Goal: Task Accomplishment & Management: Manage account settings

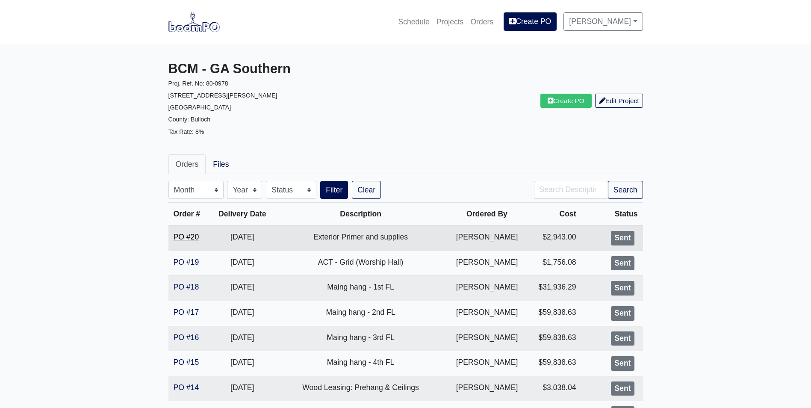
click at [195, 241] on link "PO #20" at bounding box center [187, 237] width 26 height 9
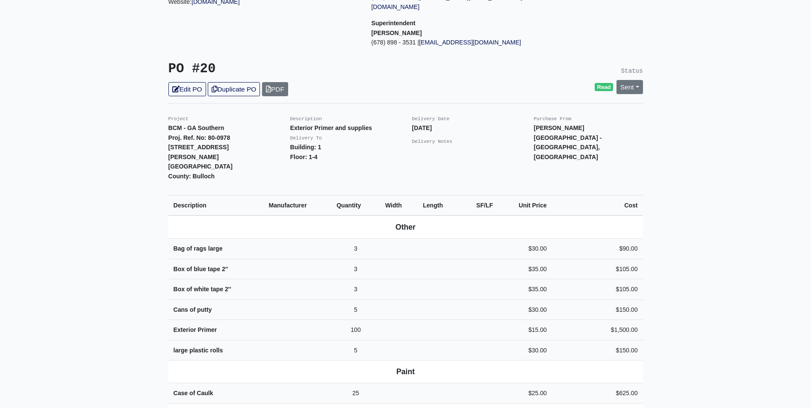
scroll to position [171, 0]
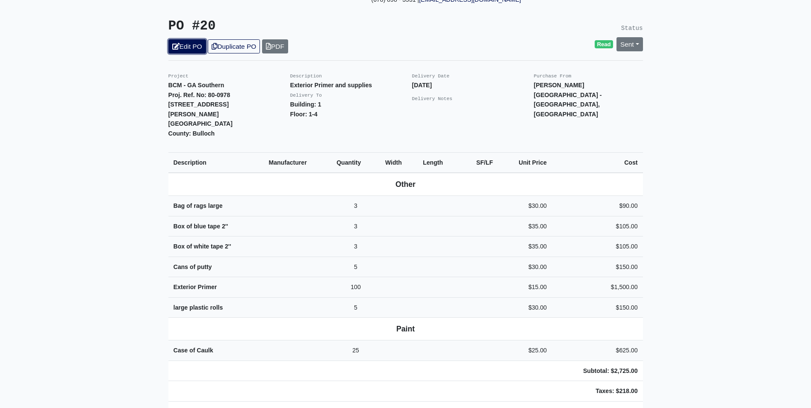
click at [180, 39] on link "Edit PO" at bounding box center [187, 46] width 38 height 14
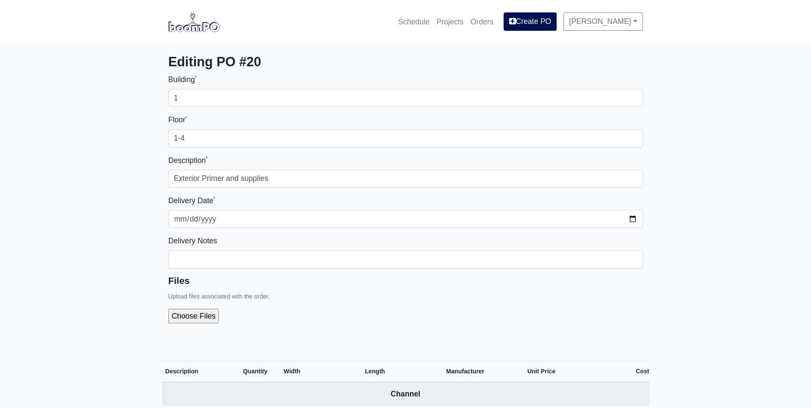
select select
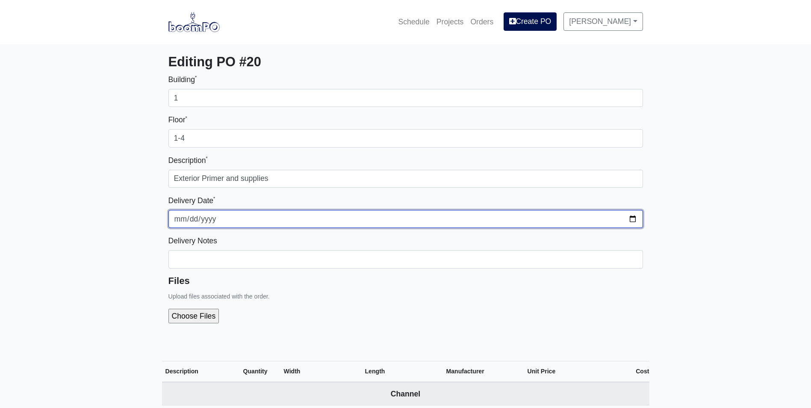
click at [631, 218] on input "2025-08-29" at bounding box center [405, 219] width 474 height 18
type input "[DATE]"
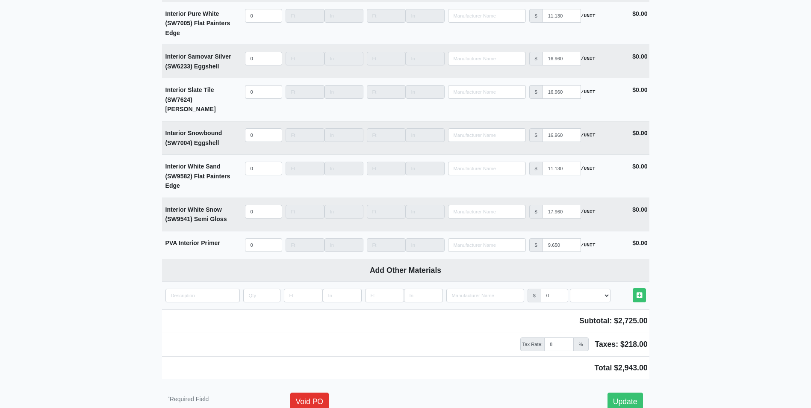
scroll to position [2298, 0]
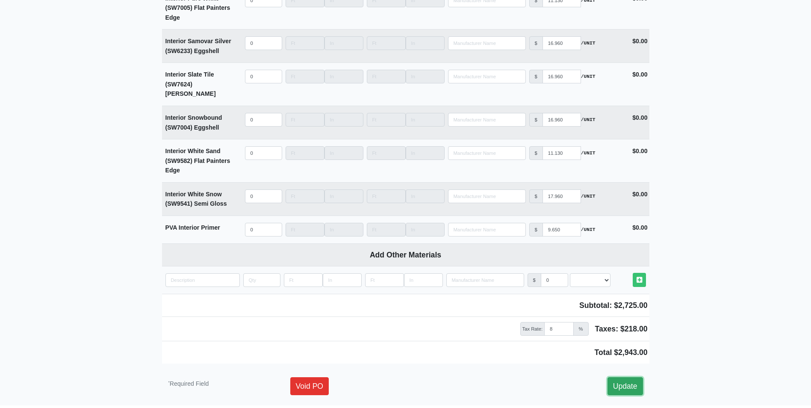
click at [624, 377] on link "Update" at bounding box center [624, 386] width 35 height 18
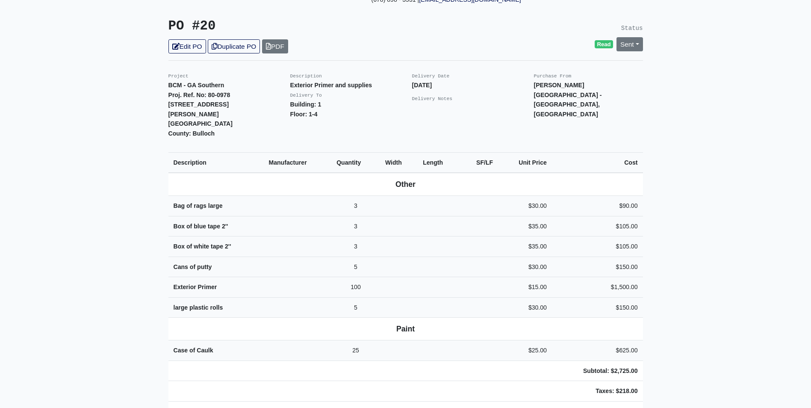
scroll to position [128, 0]
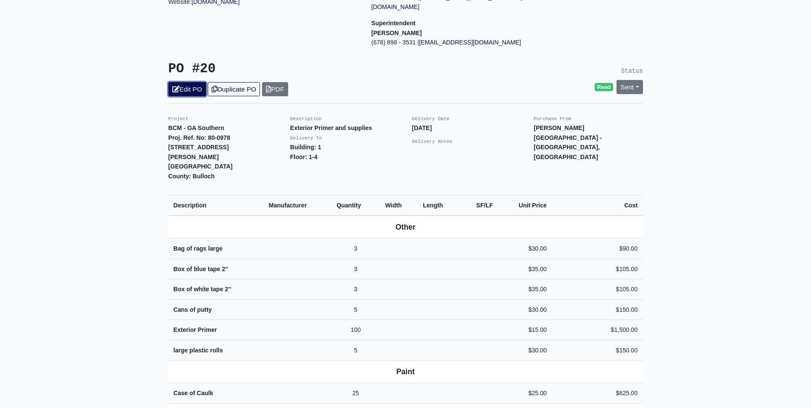
click at [188, 82] on link "Edit PO" at bounding box center [187, 89] width 38 height 14
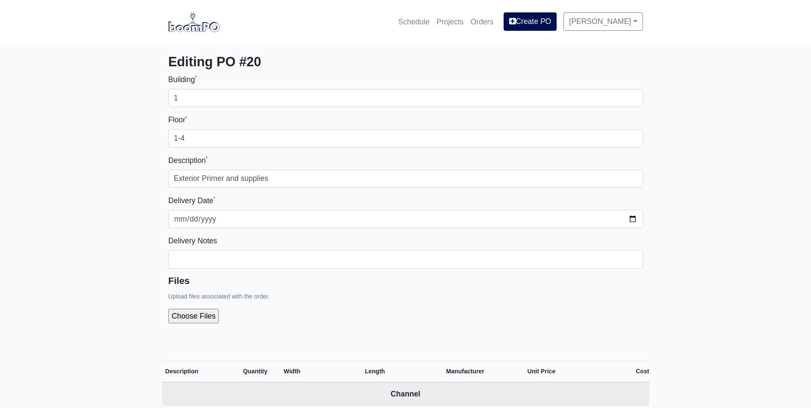
select select
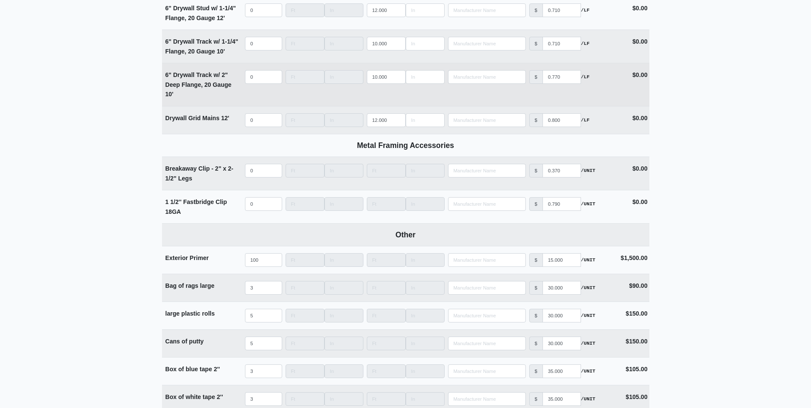
scroll to position [1453, 0]
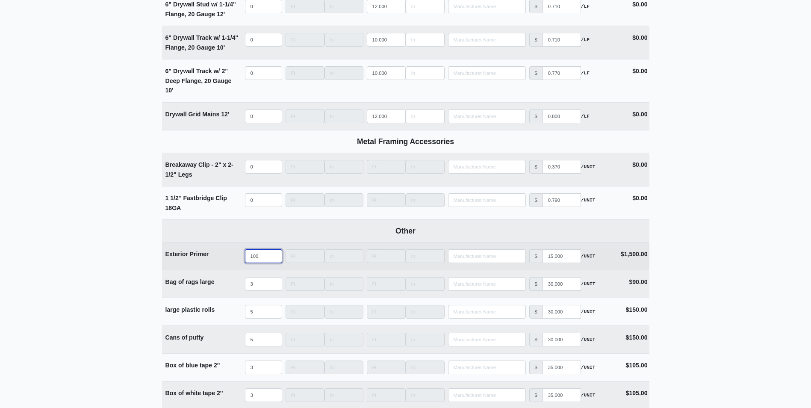
drag, startPoint x: 264, startPoint y: 257, endPoint x: 237, endPoint y: 260, distance: 26.6
click at [237, 260] on tr "Exterior Primer Qty 100 Width Length Manufacturer No Results Price $ 15.000 /UN…" at bounding box center [405, 256] width 487 height 28
type input "1"
select select
type input "10"
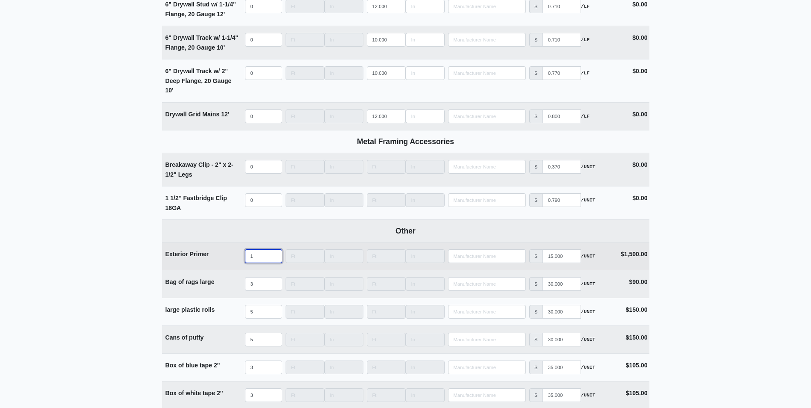
select select
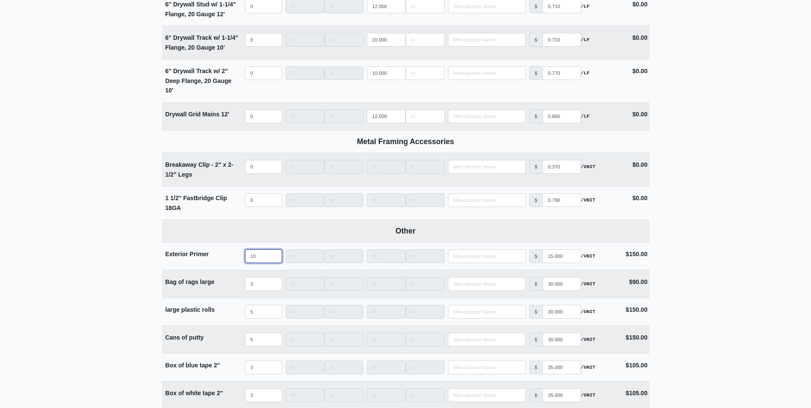
type input "10"
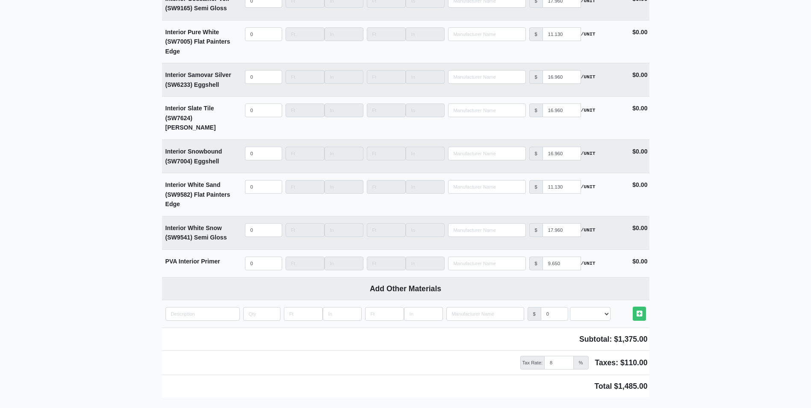
scroll to position [2298, 0]
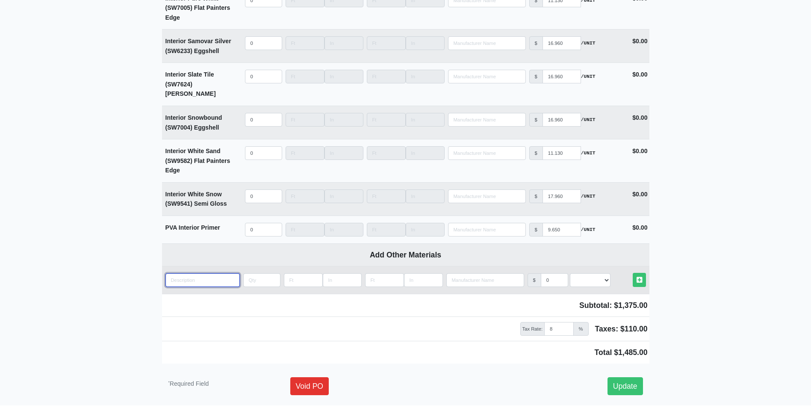
click at [217, 273] on input "quantity" at bounding box center [202, 280] width 74 height 14
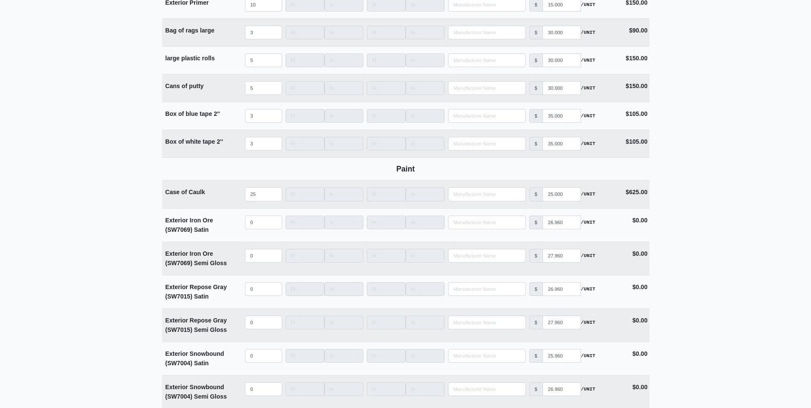
scroll to position [1700, 0]
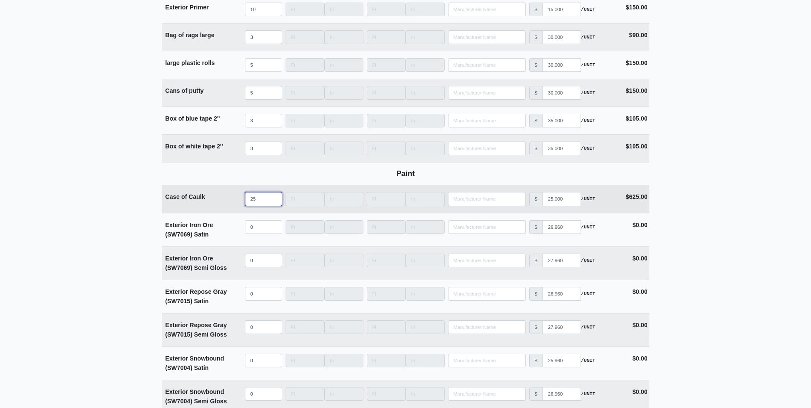
drag, startPoint x: 253, startPoint y: 203, endPoint x: 237, endPoint y: 203, distance: 16.3
click at [237, 203] on tr "Case of Caulk Qty 25 Width Length Manufacturer No Results Price $ 25.000 /UNIT …" at bounding box center [405, 199] width 487 height 28
type input "3"
select select
type input "30"
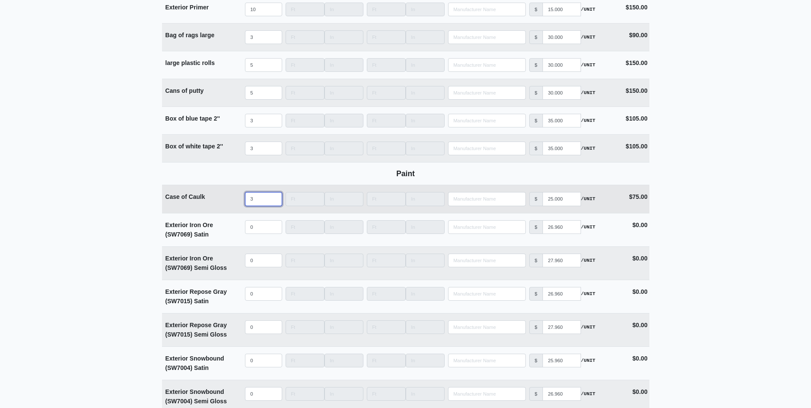
select select
type input "30"
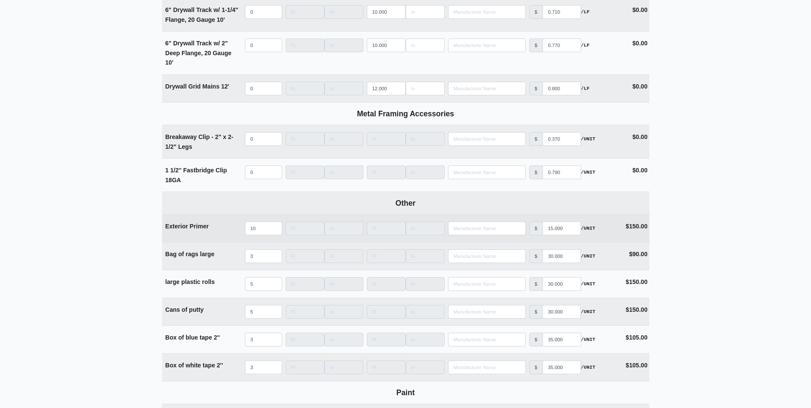
scroll to position [1496, 0]
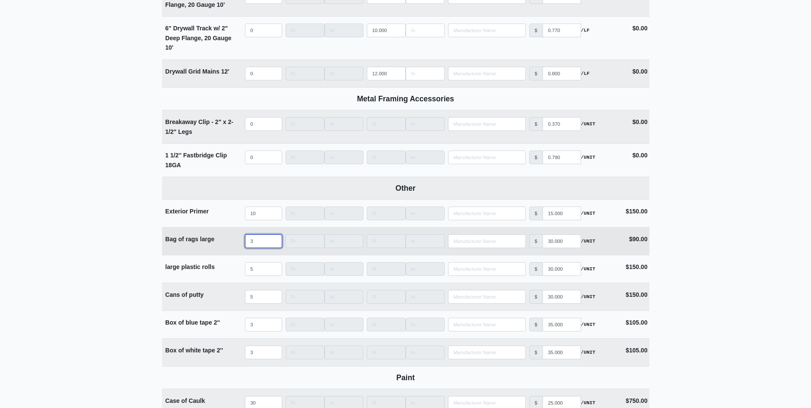
drag, startPoint x: 258, startPoint y: 244, endPoint x: 247, endPoint y: 244, distance: 11.5
click at [247, 244] on input "3" at bounding box center [263, 241] width 37 height 14
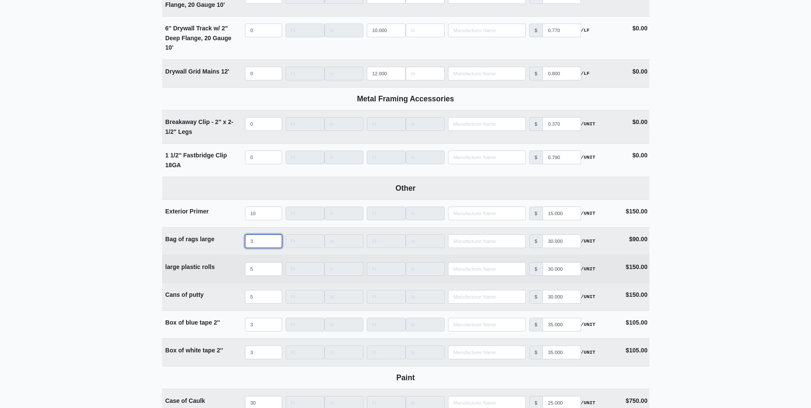
scroll to position [1539, 0]
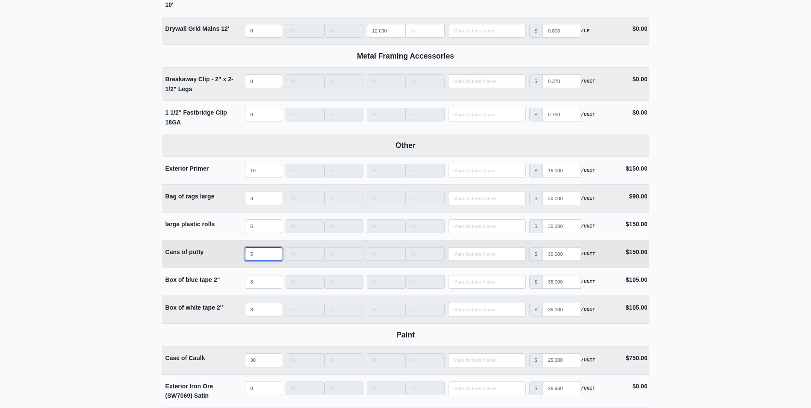
drag, startPoint x: 261, startPoint y: 258, endPoint x: 247, endPoint y: 259, distance: 14.2
click at [247, 259] on input "5" at bounding box center [263, 254] width 37 height 14
type input "3"
select select
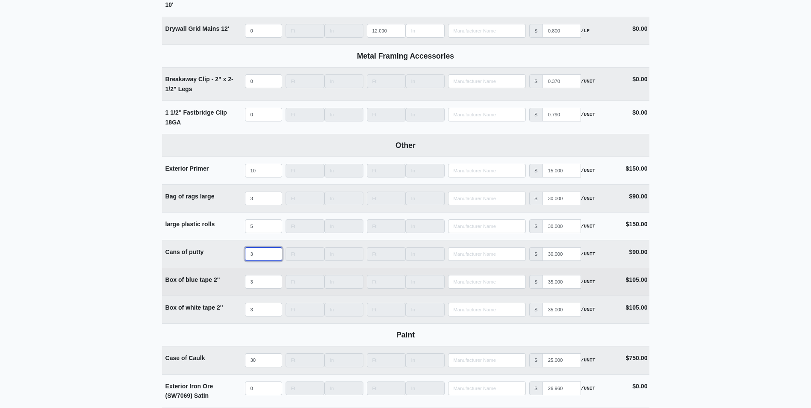
type input "3"
drag, startPoint x: 256, startPoint y: 284, endPoint x: 243, endPoint y: 284, distance: 13.2
click at [243, 284] on td "Qty 3" at bounding box center [263, 281] width 41 height 27
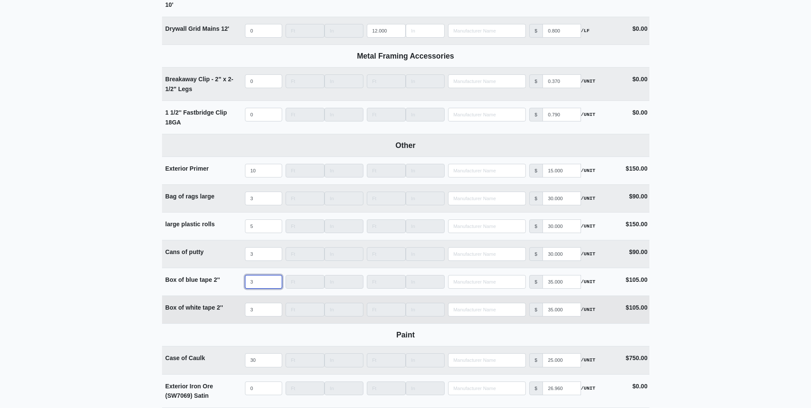
type input "2"
select select
type input "2"
drag, startPoint x: 256, startPoint y: 312, endPoint x: 217, endPoint y: 309, distance: 39.0
click at [217, 309] on tr "Box of white tape 2'' Qty 3 Width Length Manufacturer No Results Price $ 35.000…" at bounding box center [405, 309] width 487 height 28
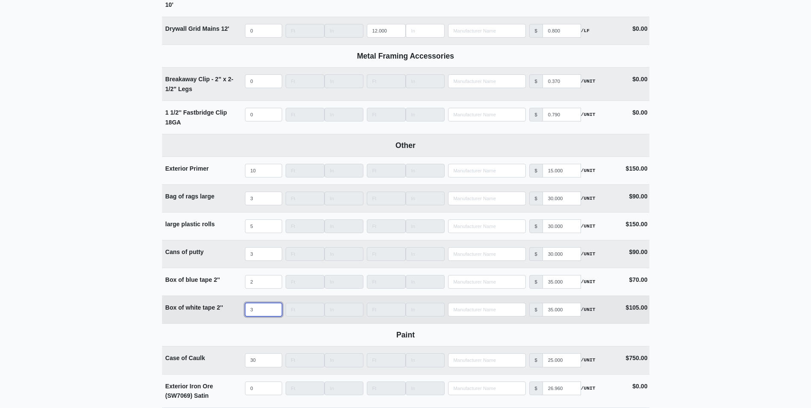
type input "2"
select select
type input "2"
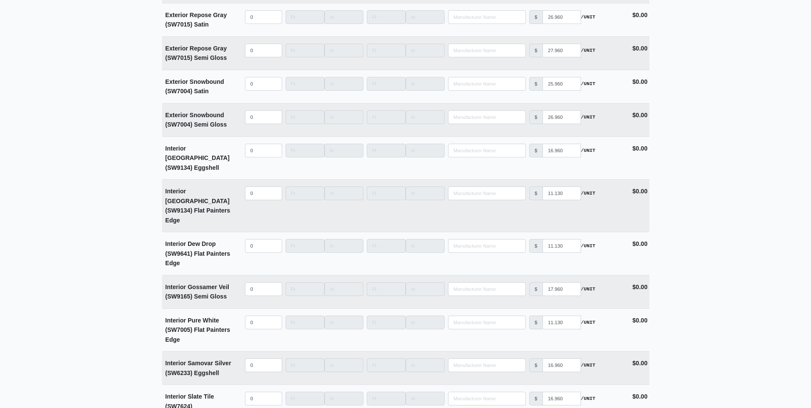
scroll to position [2298, 0]
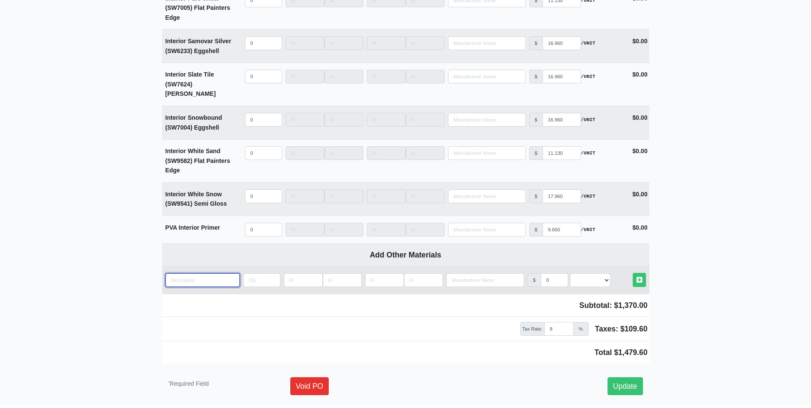
click at [198, 273] on input "quantity" at bounding box center [202, 280] width 74 height 14
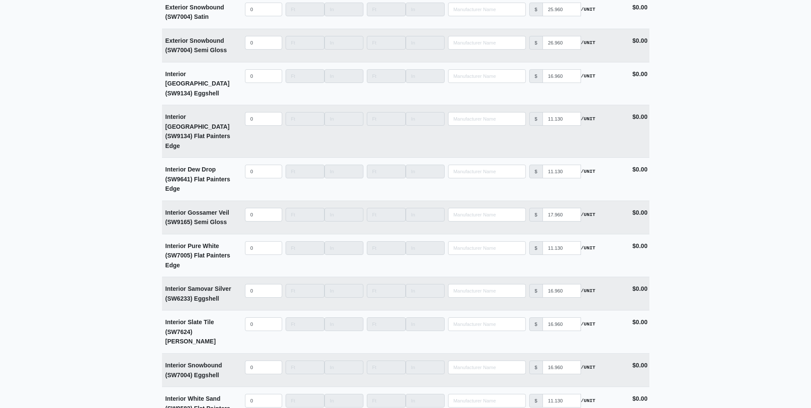
scroll to position [1999, 0]
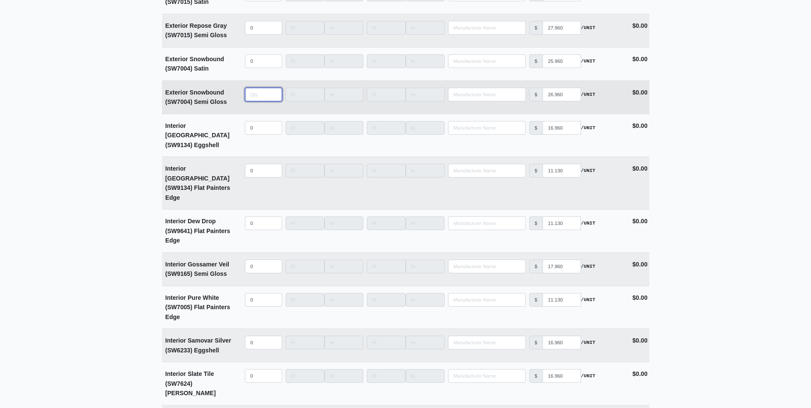
click at [263, 100] on input "quantity" at bounding box center [263, 95] width 37 height 14
type input "2"
select select
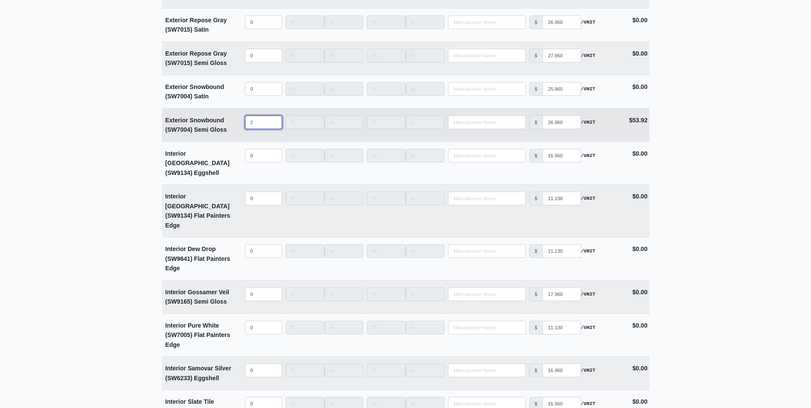
scroll to position [1956, 0]
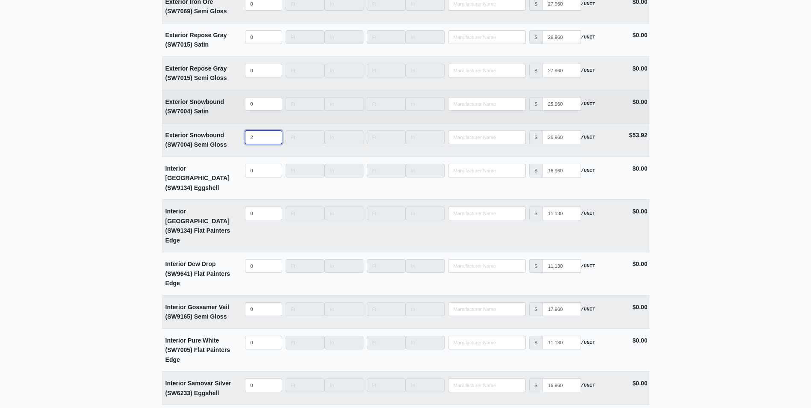
type input "2"
click at [259, 108] on input "quantity" at bounding box center [263, 104] width 37 height 14
type input "1"
select select
type input "10"
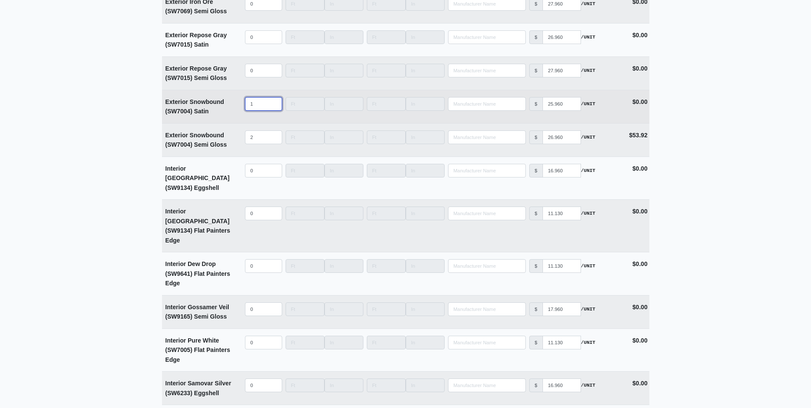
select select
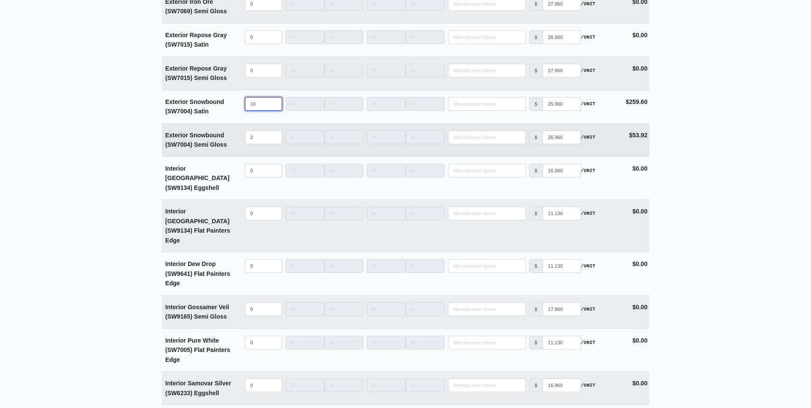
type input "10"
drag, startPoint x: 258, startPoint y: 136, endPoint x: 237, endPoint y: 137, distance: 20.5
click at [237, 137] on tr "Exterior Snowbound (SW7004) Semi Gloss Qty 2 Width Length Manufacturer No Resul…" at bounding box center [405, 139] width 487 height 33
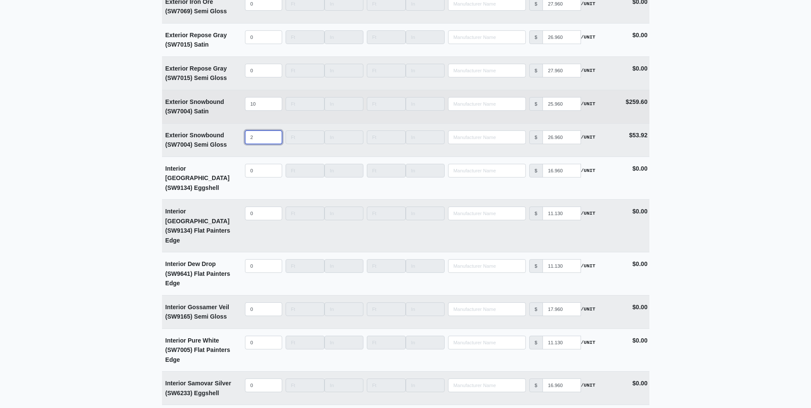
type input "5"
select select
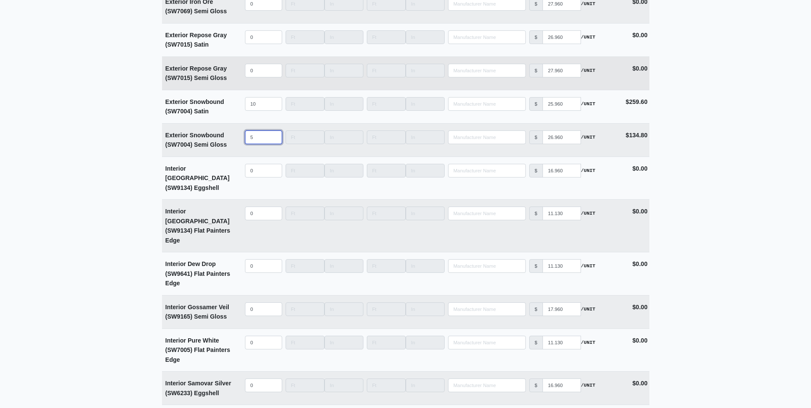
type input "5"
click at [259, 73] on input "quantity" at bounding box center [263, 71] width 37 height 14
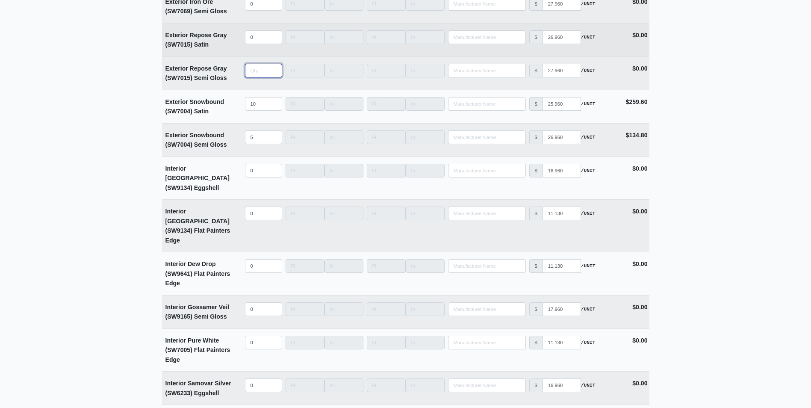
type input "2"
select select
type input "2"
click at [259, 41] on input "quantity" at bounding box center [263, 37] width 37 height 14
type input "5"
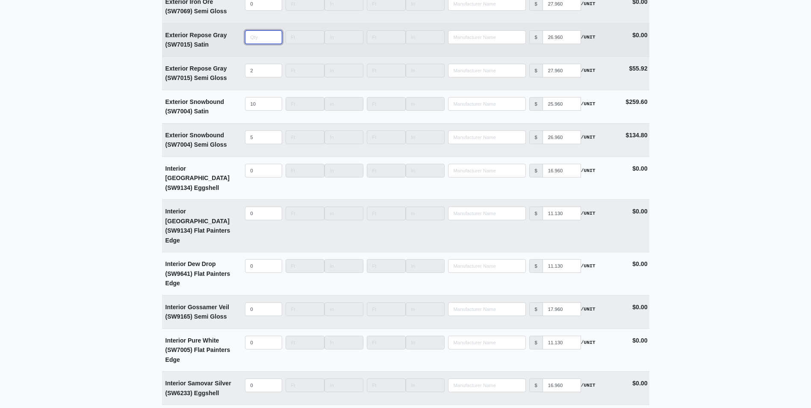
select select
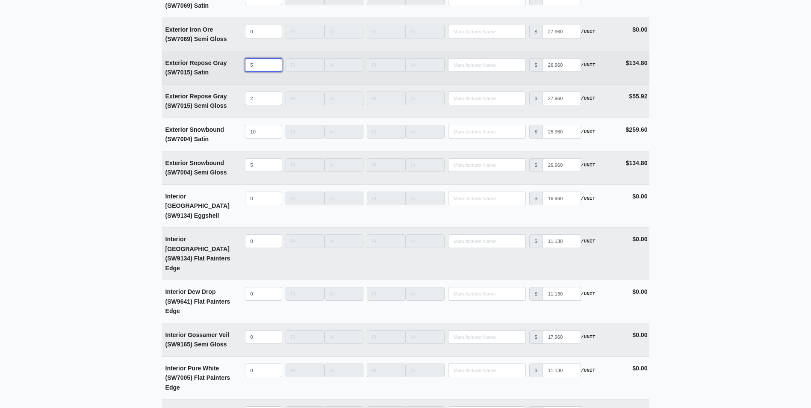
scroll to position [1913, 0]
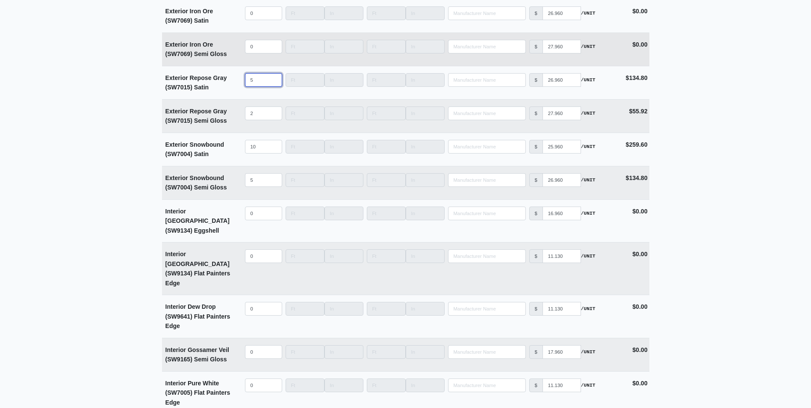
type input "5"
click at [267, 47] on input "quantity" at bounding box center [263, 47] width 37 height 14
type input "2"
select select
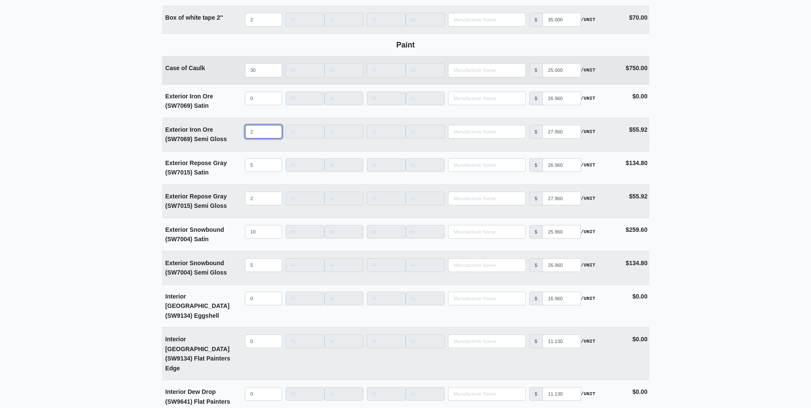
scroll to position [1828, 0]
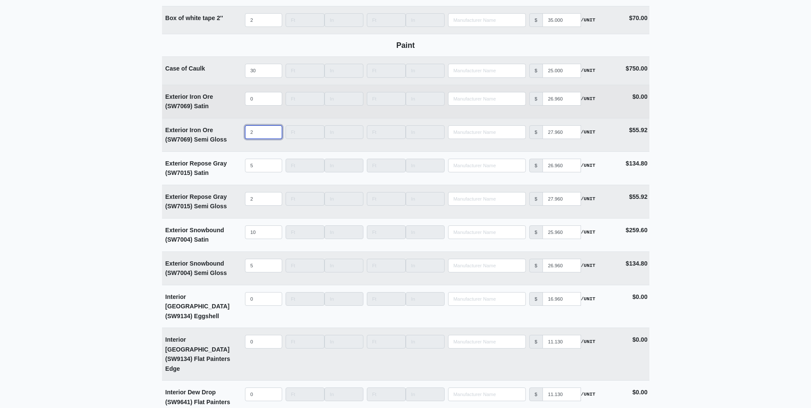
type input "2"
click at [265, 96] on input "quantity" at bounding box center [263, 99] width 37 height 14
type input "5"
select select
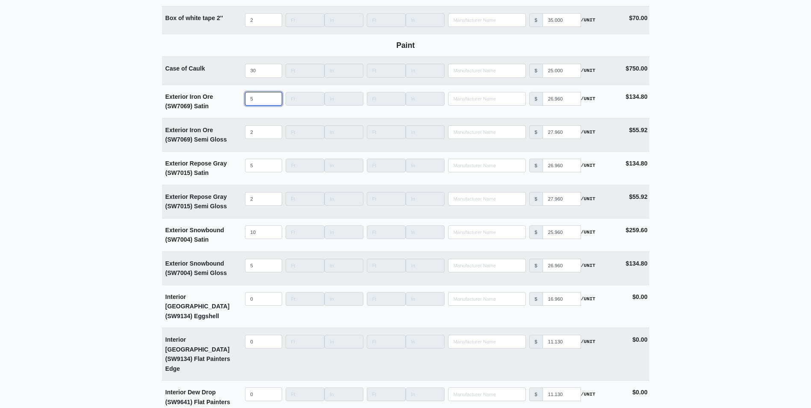
type input "5"
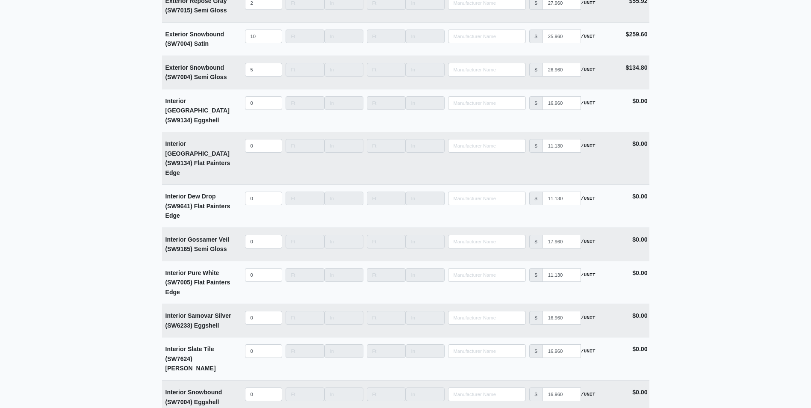
scroll to position [2298, 0]
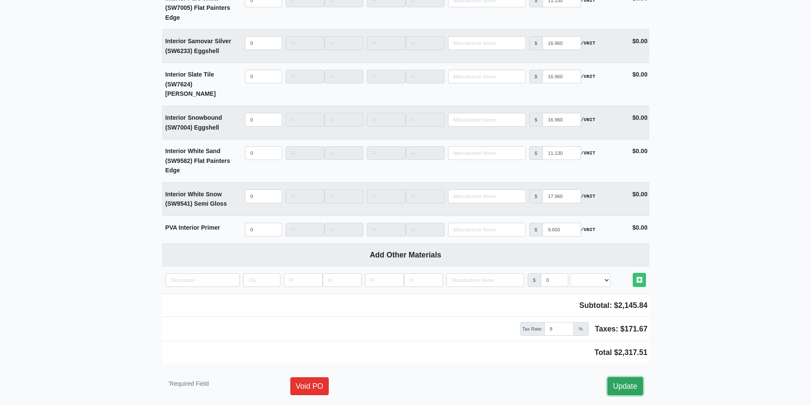
click at [636, 377] on link "Update" at bounding box center [624, 386] width 35 height 18
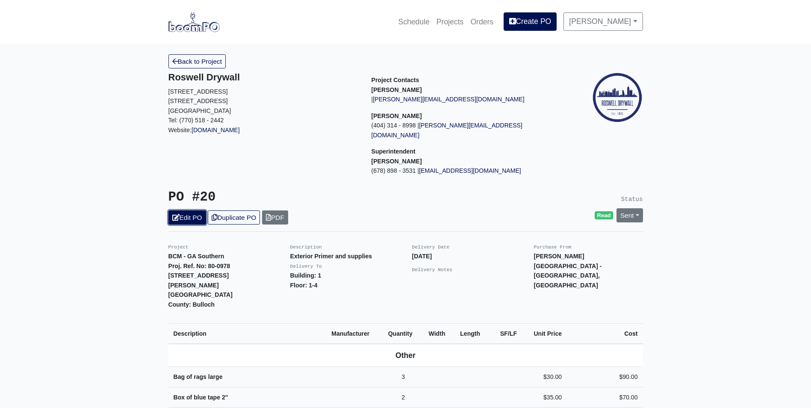
click at [193, 210] on link "Edit PO" at bounding box center [187, 217] width 38 height 14
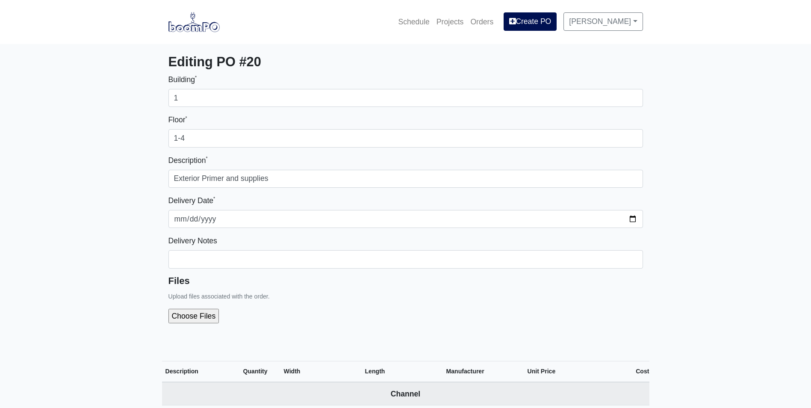
select select
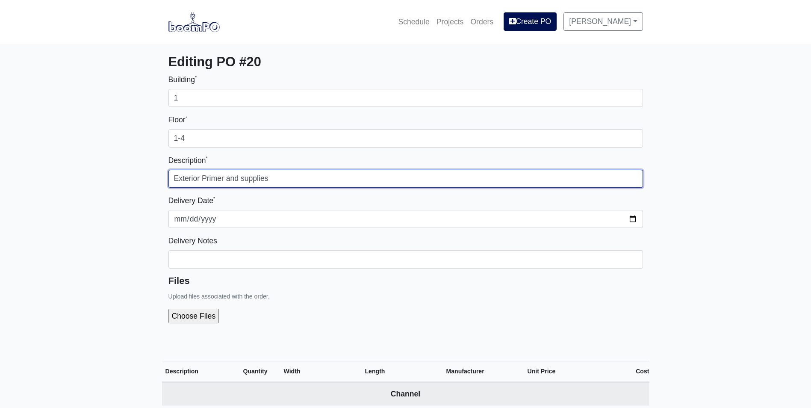
drag, startPoint x: 273, startPoint y: 180, endPoint x: 141, endPoint y: 185, distance: 131.3
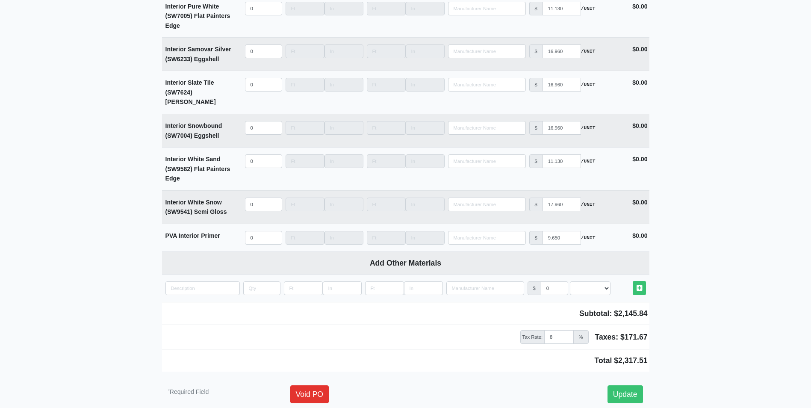
scroll to position [2298, 0]
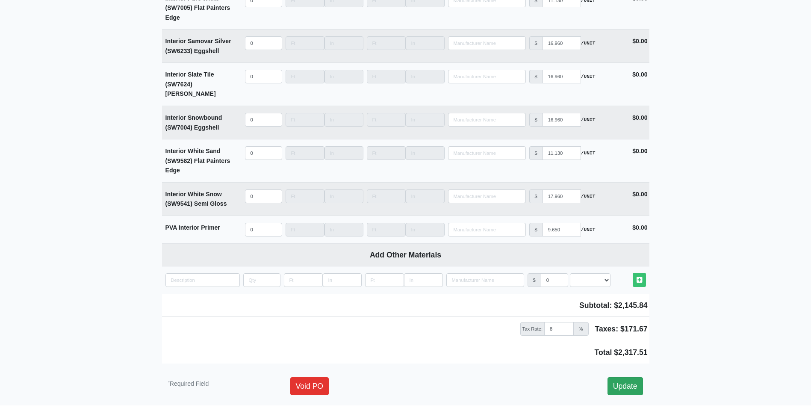
type input "Mock Up Paint"
click at [625, 377] on link "Update" at bounding box center [624, 386] width 35 height 18
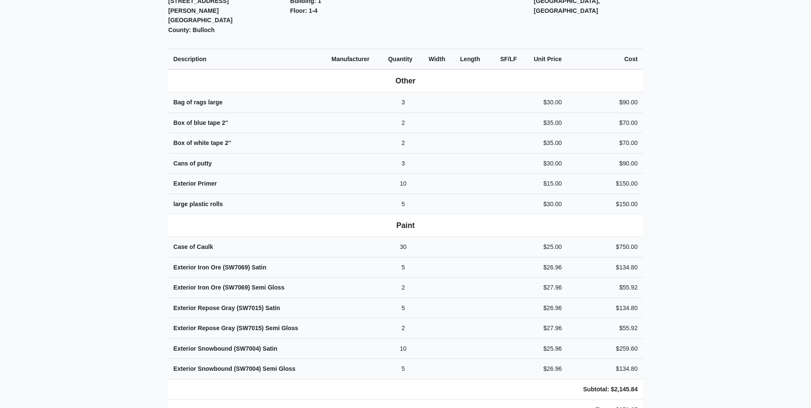
scroll to position [342, 0]
